Goal: Task Accomplishment & Management: Manage account settings

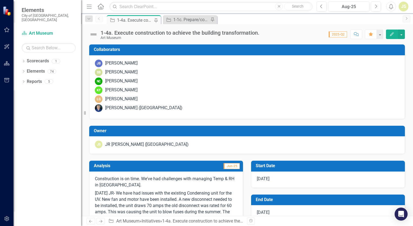
click at [139, 19] on div "1-4a. Execute construction to achieve the building transformation." at bounding box center [135, 20] width 36 height 7
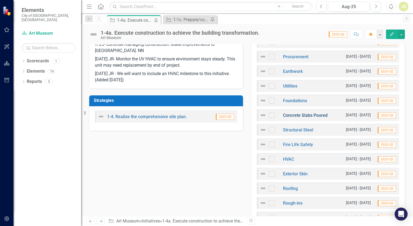
scroll to position [216, 0]
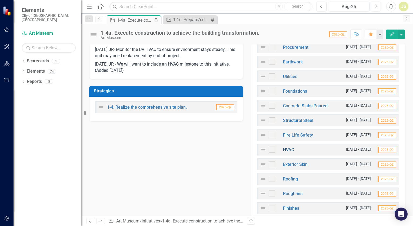
click at [290, 149] on link "HVAC" at bounding box center [288, 149] width 11 height 5
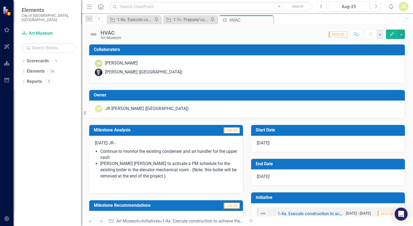
click at [154, 178] on li "[PERSON_NAME] [PERSON_NAME] to activate a PM schedule for the existing boiler i…" at bounding box center [168, 169] width 137 height 19
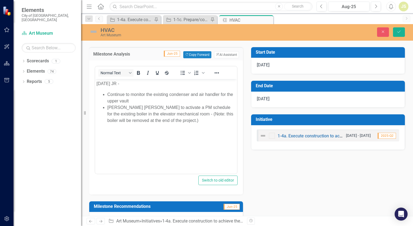
scroll to position [81, 0]
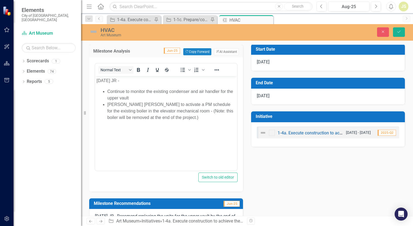
click at [167, 124] on body "[DATE] JR - Continue to monitor the existing condenser and air handler for the …" at bounding box center [166, 116] width 142 height 81
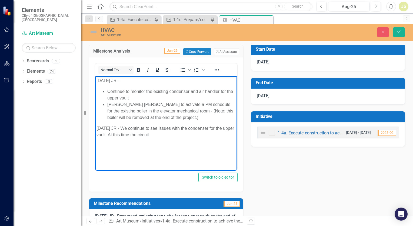
click at [172, 134] on p "[DATE] JR - We continue to see issues with the condenser for the upper vault. A…" at bounding box center [166, 131] width 139 height 13
click at [219, 133] on p "[DATE] JR - We continue to see issues with the condenser for the upper vault. A…" at bounding box center [166, 131] width 139 height 13
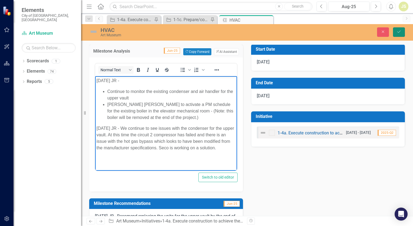
click at [402, 32] on button "Save" at bounding box center [399, 31] width 12 height 9
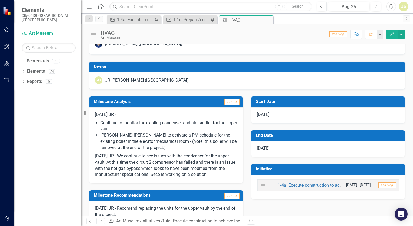
scroll to position [54, 0]
